Goal: Contribute content: Add original content to the website for others to see

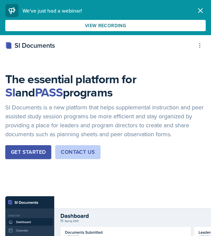
click at [198, 9] on icon "button" at bounding box center [201, 11] width 8 height 8
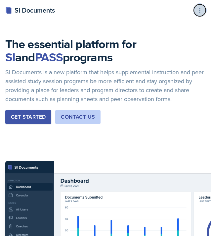
click at [201, 13] on icon at bounding box center [200, 10] width 7 height 7
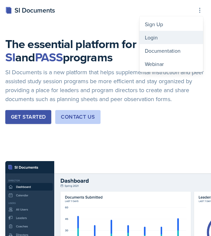
click at [165, 38] on div "Login" at bounding box center [172, 37] width 64 height 13
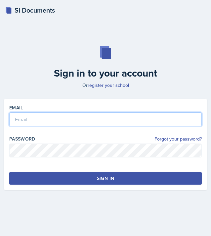
click at [100, 122] on input "email" at bounding box center [105, 119] width 193 height 14
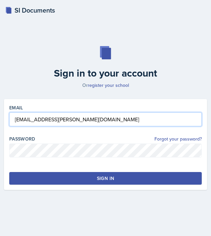
click at [79, 125] on input "[EMAIL_ADDRESS][PERSON_NAME][DOMAIN_NAME]" at bounding box center [105, 119] width 193 height 14
type input "="
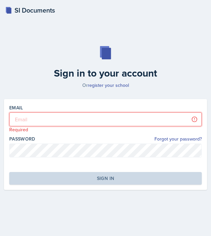
click at [43, 123] on input "email" at bounding box center [105, 119] width 193 height 14
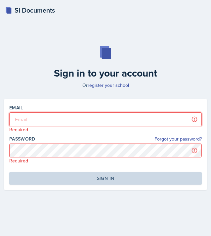
type input "[EMAIL_ADDRESS][DOMAIN_NAME]"
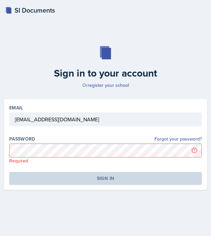
click at [40, 160] on p "Required" at bounding box center [105, 160] width 193 height 7
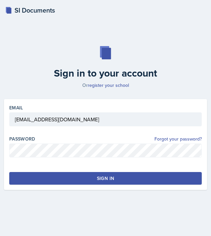
click at [60, 180] on button "Sign in" at bounding box center [105, 178] width 193 height 13
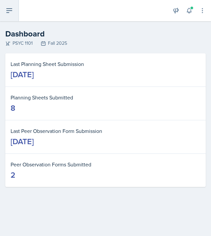
click at [8, 11] on icon at bounding box center [9, 11] width 5 height 4
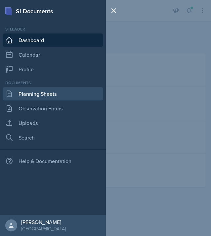
click at [29, 94] on link "Planning Sheets" at bounding box center [53, 93] width 101 height 13
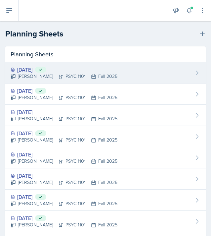
click at [84, 76] on div "[PERSON_NAME] PSYC 1101 Fall 2025" at bounding box center [64, 76] width 107 height 7
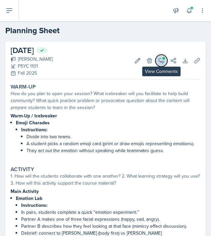
click at [164, 61] on icon at bounding box center [161, 60] width 5 height 5
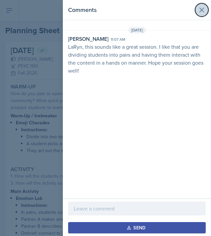
click at [199, 7] on icon at bounding box center [202, 10] width 8 height 8
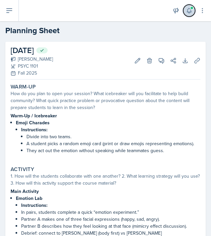
click at [190, 14] on button at bounding box center [189, 11] width 12 height 12
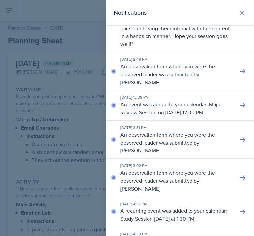
scroll to position [142, 0]
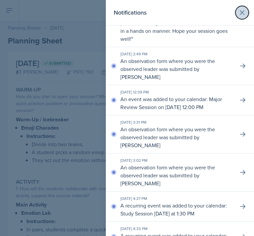
click at [211, 11] on icon at bounding box center [242, 13] width 8 height 8
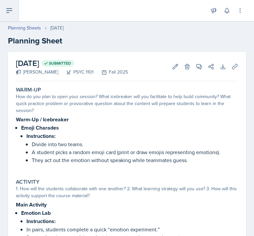
click at [9, 14] on icon at bounding box center [9, 11] width 8 height 8
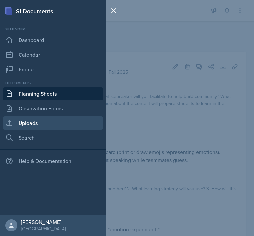
click at [32, 121] on link "Uploads" at bounding box center [53, 122] width 101 height 13
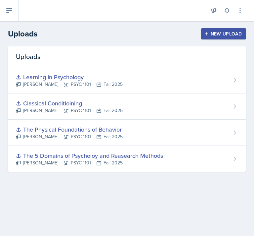
click at [211, 35] on div "New Upload" at bounding box center [224, 33] width 37 height 5
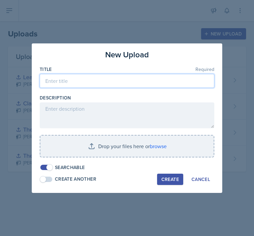
click at [147, 80] on input at bounding box center [127, 81] width 175 height 14
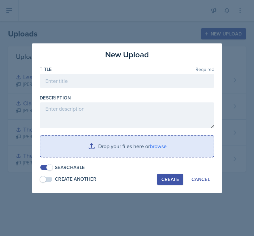
click at [131, 152] on input "file" at bounding box center [127, 145] width 174 height 21
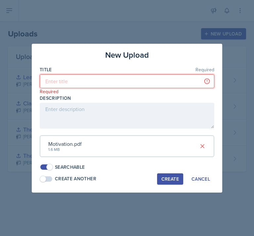
click at [140, 77] on input at bounding box center [127, 81] width 175 height 14
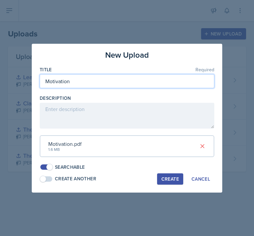
type input "Motivation"
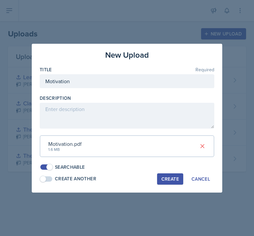
click at [171, 176] on div "Create" at bounding box center [171, 178] width 18 height 5
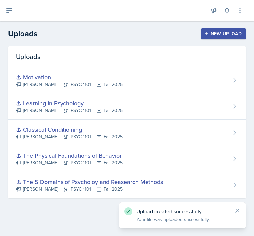
click at [211, 38] on button "New Upload" at bounding box center [223, 33] width 45 height 11
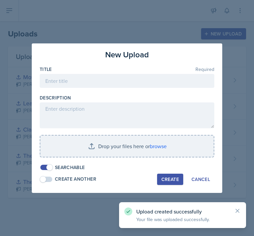
click at [118, 88] on div at bounding box center [127, 91] width 175 height 7
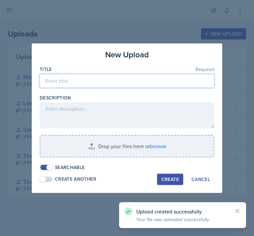
click at [115, 79] on input at bounding box center [127, 81] width 175 height 14
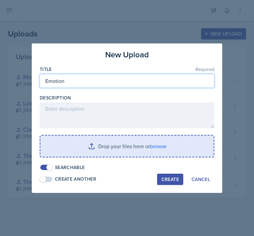
type input "Emotion"
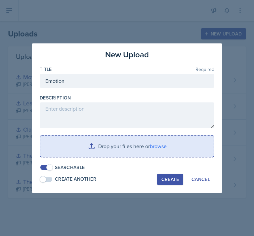
click at [114, 150] on input "file" at bounding box center [127, 145] width 174 height 21
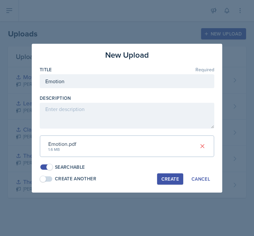
click at [172, 178] on div "Create" at bounding box center [171, 178] width 18 height 5
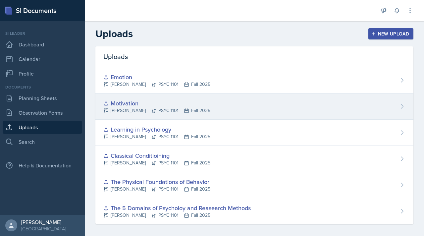
scroll to position [4, 0]
